Goal: Transaction & Acquisition: Download file/media

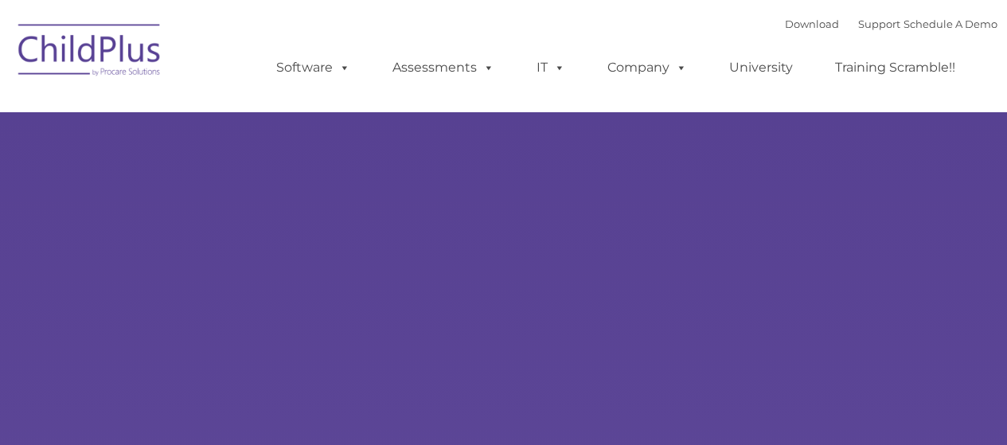
type input ""
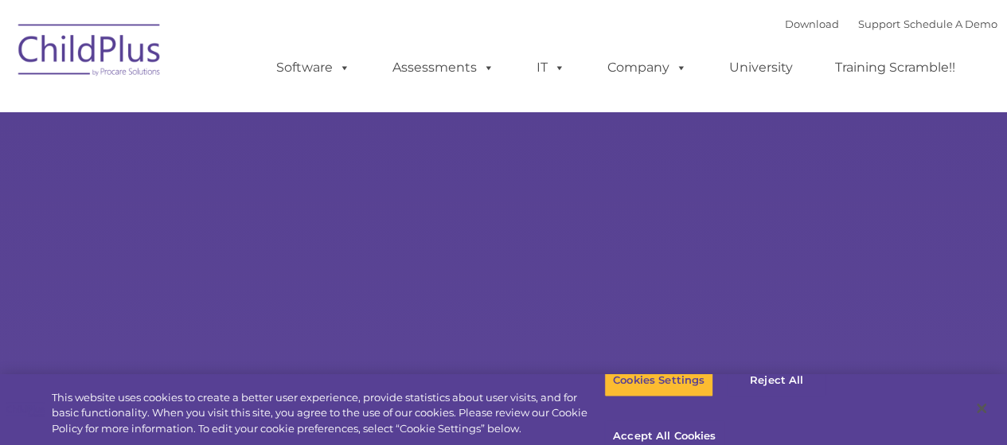
select select "MEDIUM"
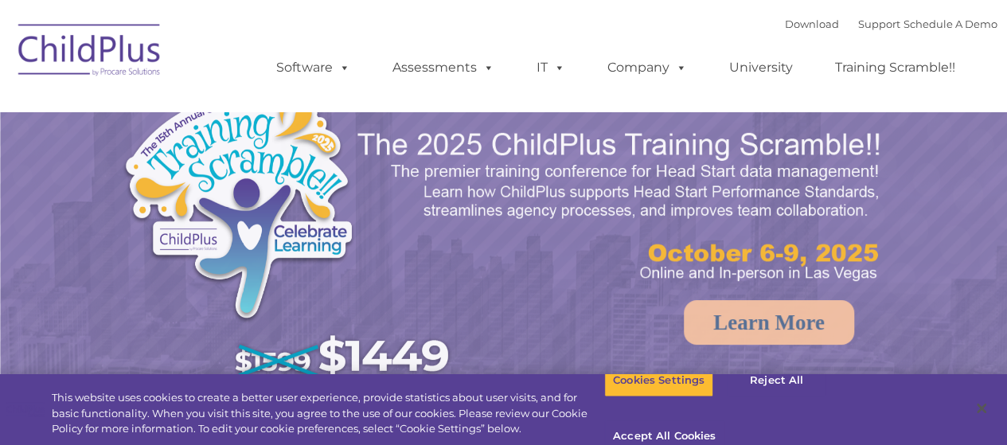
select select "MEDIUM"
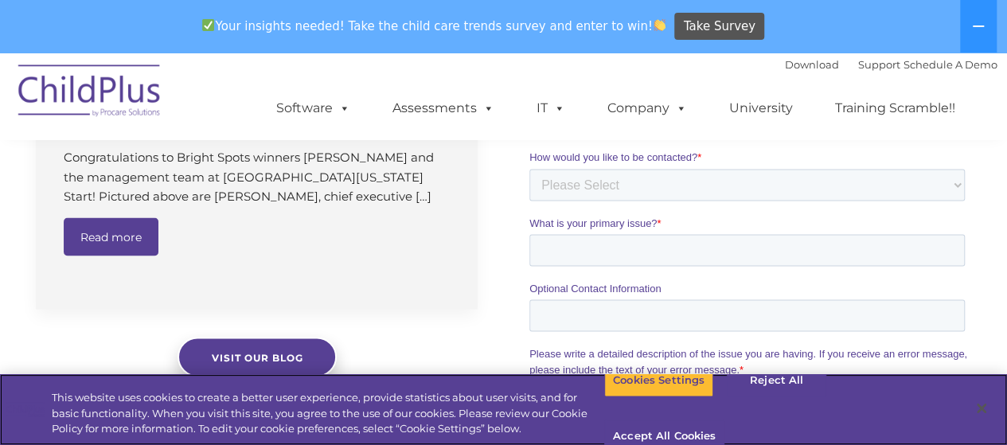
scroll to position [1974, 0]
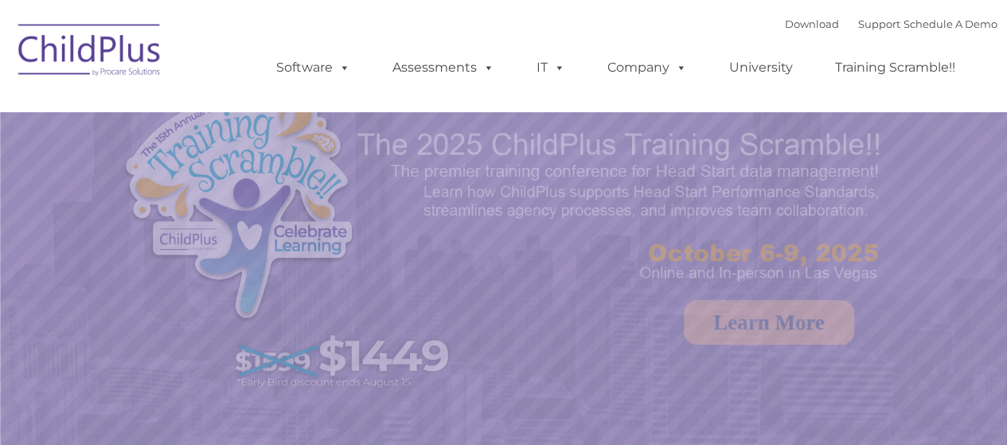
select select "MEDIUM"
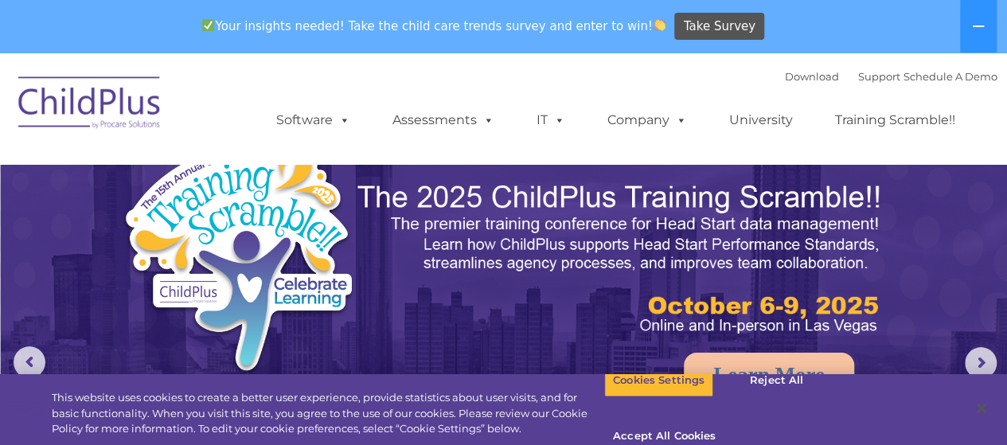
click at [852, 87] on div "Download Support | Schedule A Demo " at bounding box center [891, 76] width 213 height 24
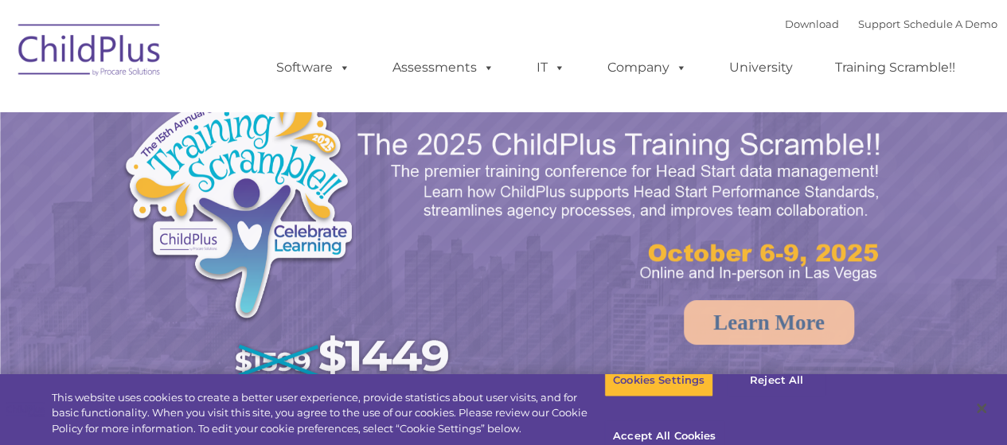
select select "MEDIUM"
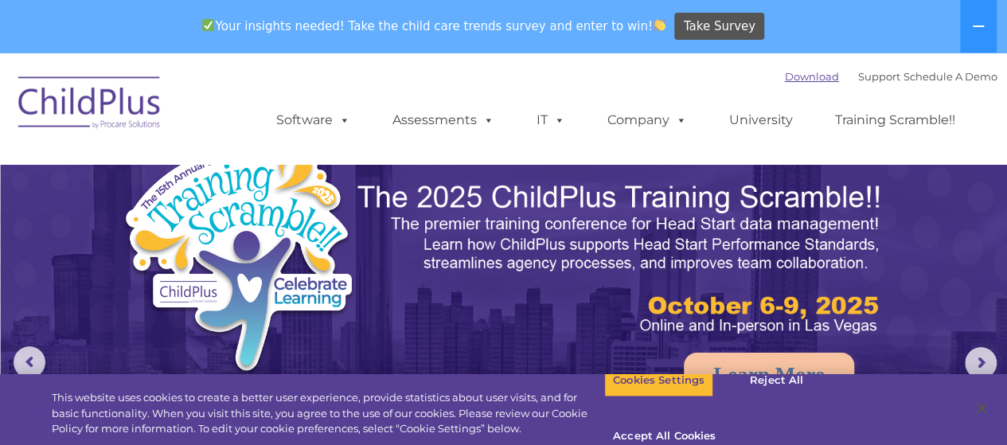
click at [800, 72] on link "Download" at bounding box center [812, 76] width 54 height 13
